Goal: Check status: Check status

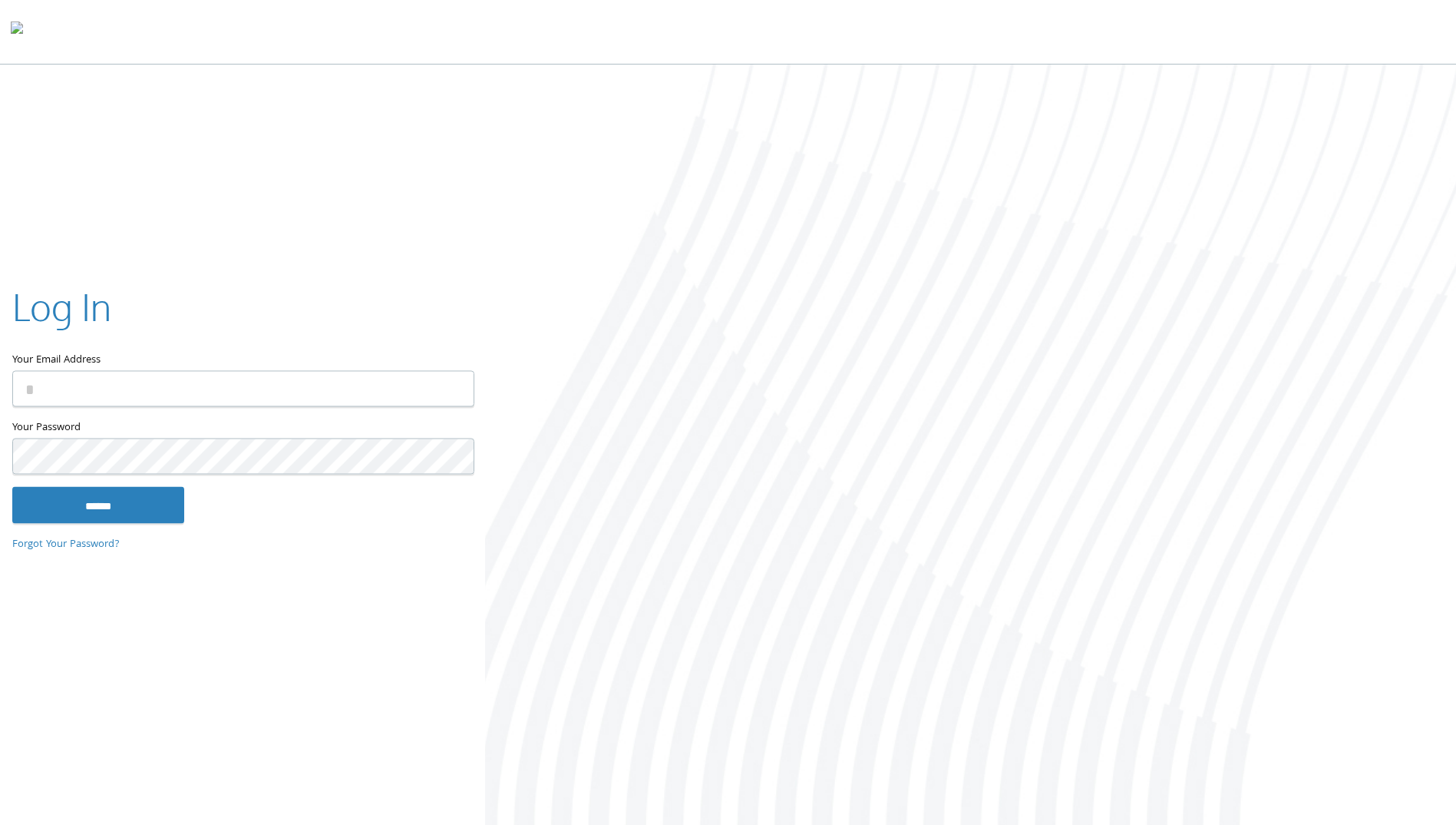
click at [61, 385] on input "Your Email Address" at bounding box center [243, 389] width 462 height 36
type input "**********"
click at [142, 501] on input "******" at bounding box center [98, 505] width 172 height 37
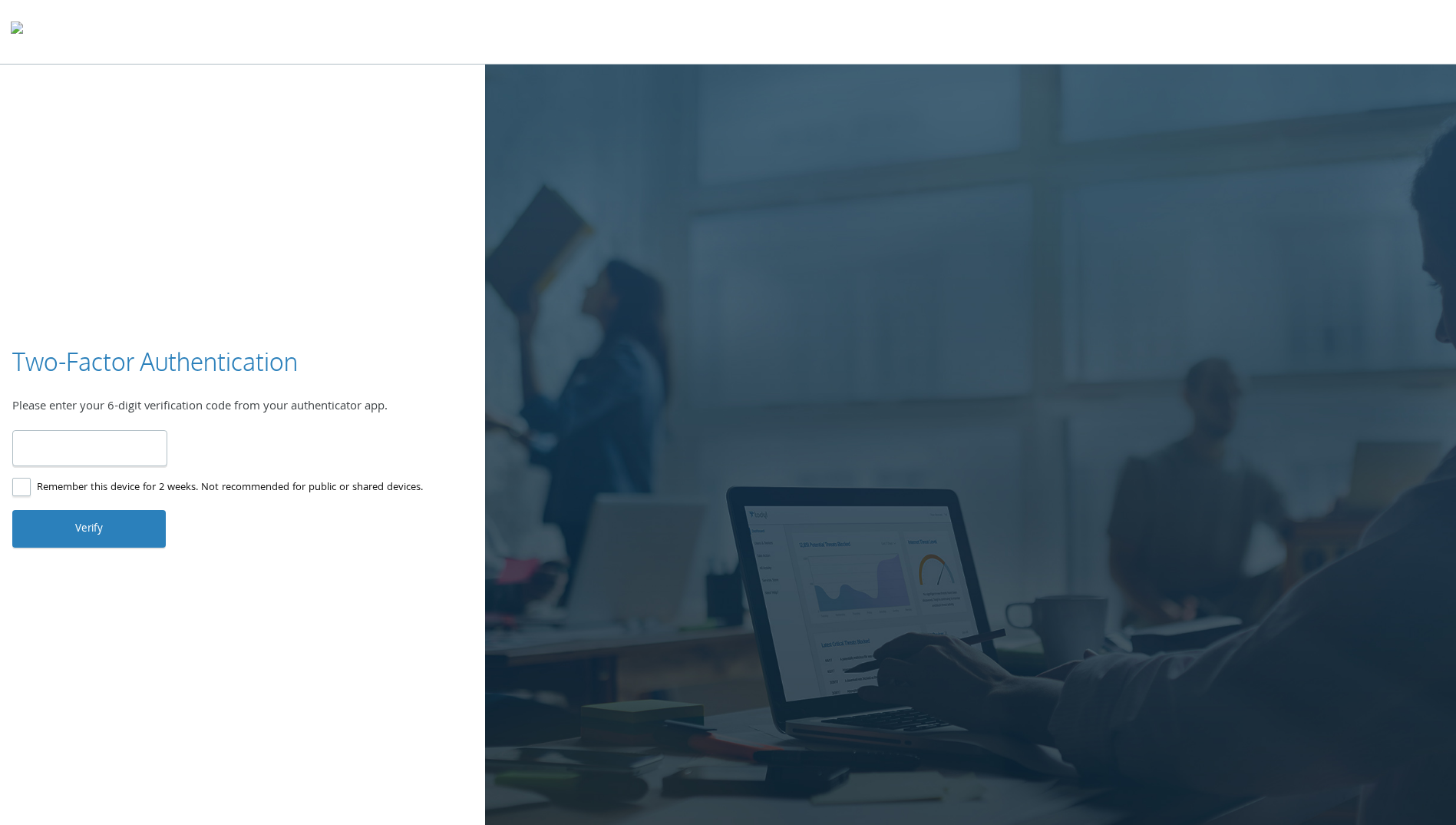
type input "******"
